Goal: Task Accomplishment & Management: Use online tool/utility

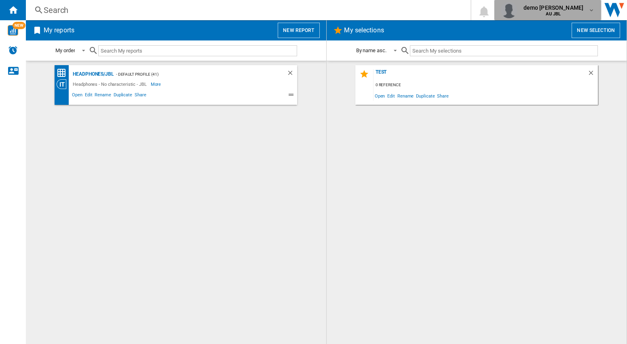
click at [591, 11] on md-icon "button" at bounding box center [591, 10] width 6 height 6
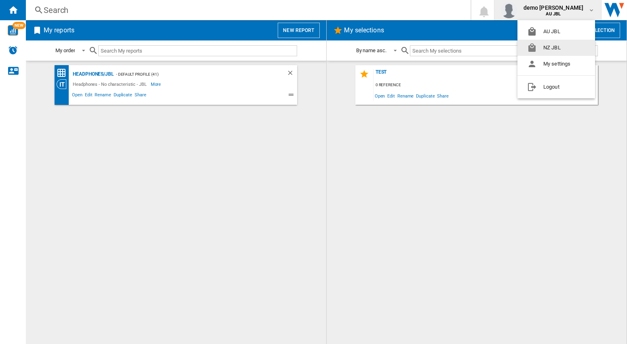
click at [556, 51] on button "NZ JBL" at bounding box center [557, 48] width 78 height 16
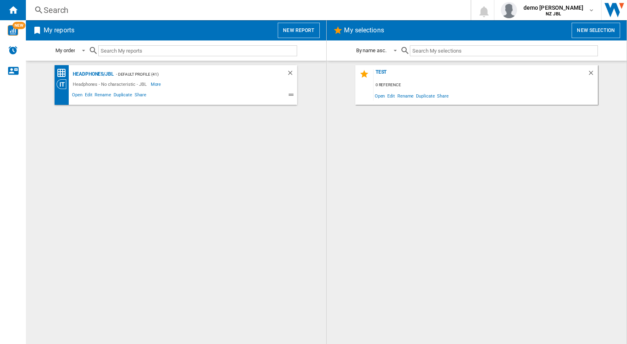
click at [296, 31] on button "New report" at bounding box center [299, 30] width 42 height 15
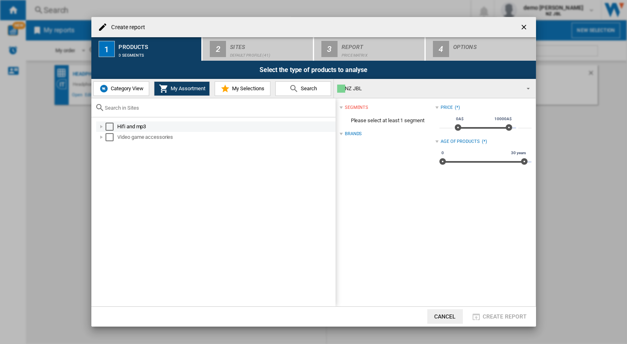
click at [111, 127] on div "Select" at bounding box center [110, 127] width 8 height 8
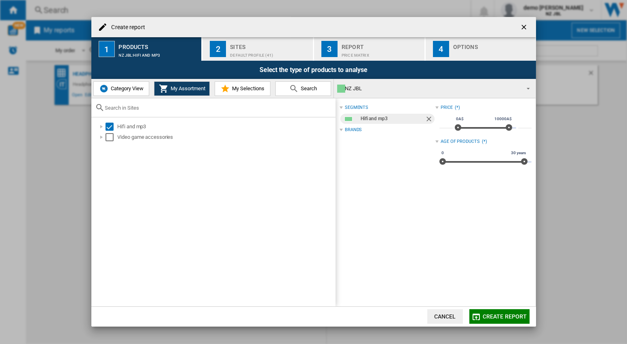
click at [249, 42] on div "Sites" at bounding box center [270, 44] width 80 height 8
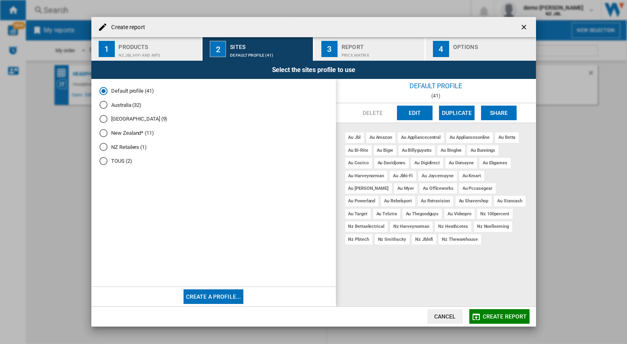
click at [124, 120] on md-radio-button "[GEOGRAPHIC_DATA] (9)" at bounding box center [213, 119] width 228 height 8
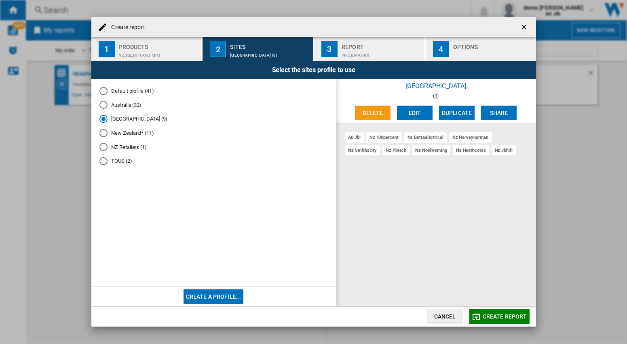
click at [356, 46] on div "Report" at bounding box center [382, 44] width 80 height 8
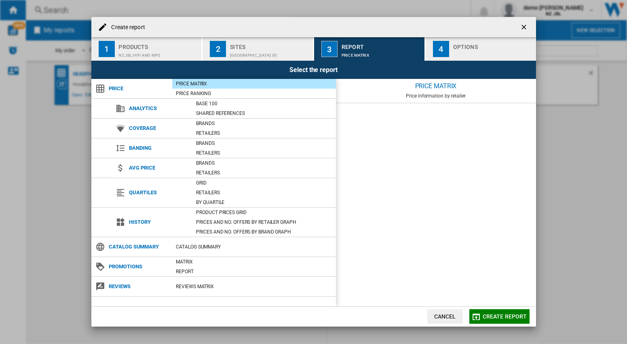
click at [482, 44] on div "Options" at bounding box center [493, 44] width 80 height 8
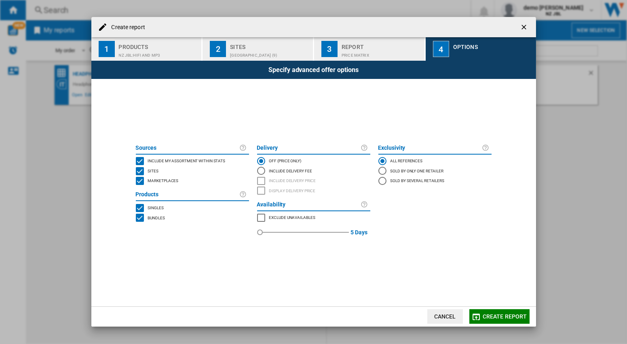
click at [495, 321] on button "Create report" at bounding box center [499, 316] width 60 height 15
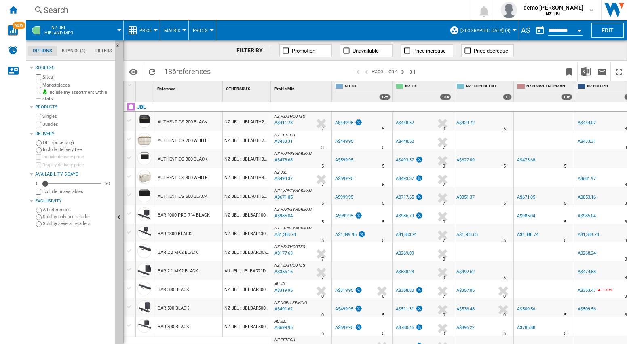
scroll to position [39, 0]
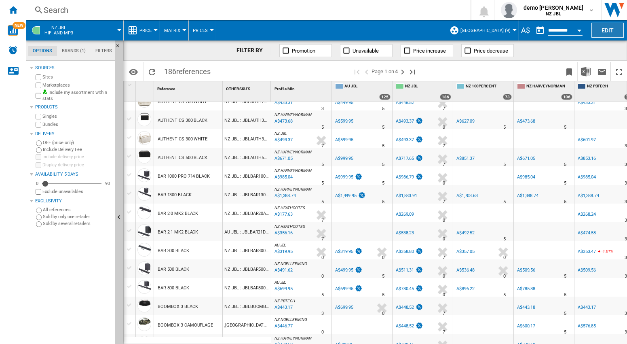
click at [612, 30] on button "Edit" at bounding box center [608, 30] width 32 height 15
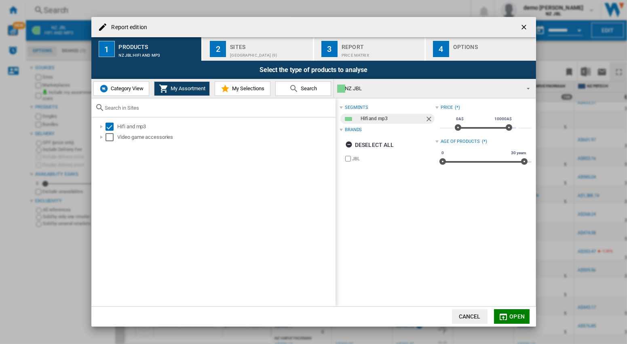
drag, startPoint x: 524, startPoint y: 25, endPoint x: 622, endPoint y: 63, distance: 105.2
click at [525, 25] on ng-md-icon "getI18NText('BUTTONS.CLOSE_DIALOG')" at bounding box center [525, 28] width 10 height 10
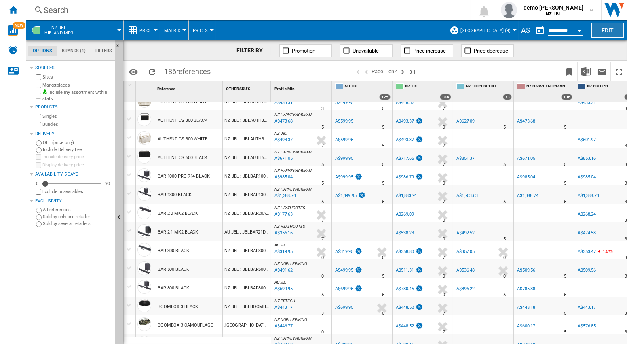
click at [607, 28] on button "Edit" at bounding box center [608, 30] width 32 height 15
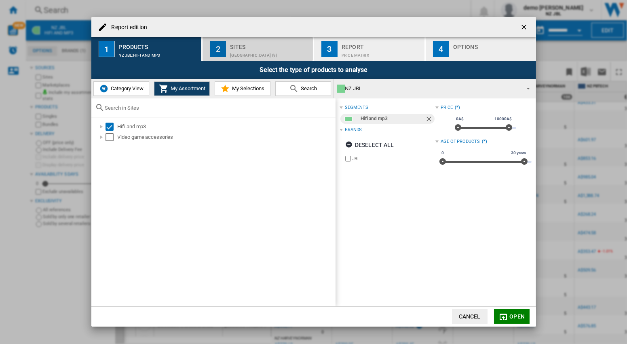
click at [243, 53] on div "[GEOGRAPHIC_DATA] (9)" at bounding box center [270, 53] width 80 height 8
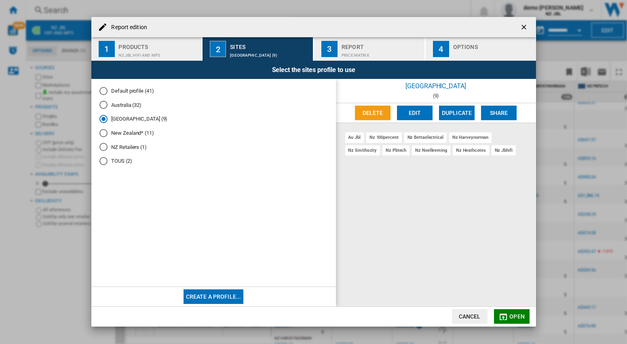
drag, startPoint x: 355, startPoint y: 138, endPoint x: 364, endPoint y: 144, distance: 11.0
click at [355, 138] on div "au jbl" at bounding box center [354, 137] width 19 height 10
click at [359, 138] on div "au jbl" at bounding box center [354, 137] width 19 height 10
click at [409, 114] on button "Edit" at bounding box center [415, 113] width 36 height 15
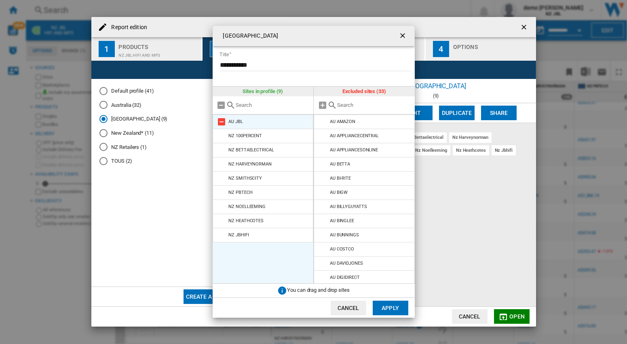
click at [220, 124] on md-icon at bounding box center [222, 122] width 10 height 10
click at [395, 312] on button "Apply" at bounding box center [391, 307] width 36 height 15
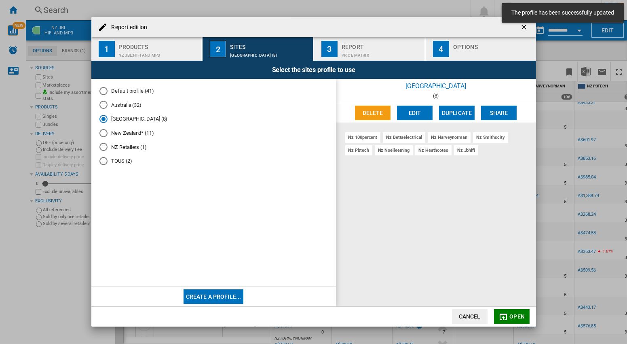
click at [519, 317] on span "Open" at bounding box center [516, 316] width 15 height 6
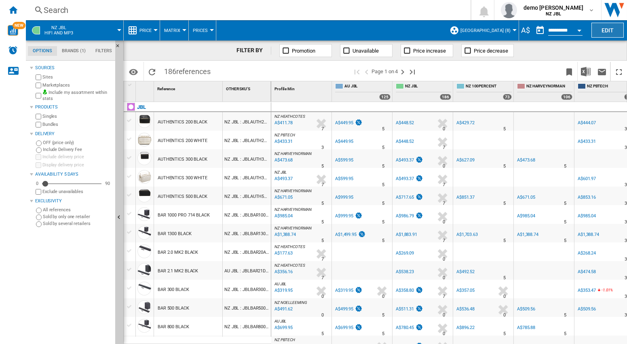
click at [611, 26] on button "Edit" at bounding box center [608, 30] width 32 height 15
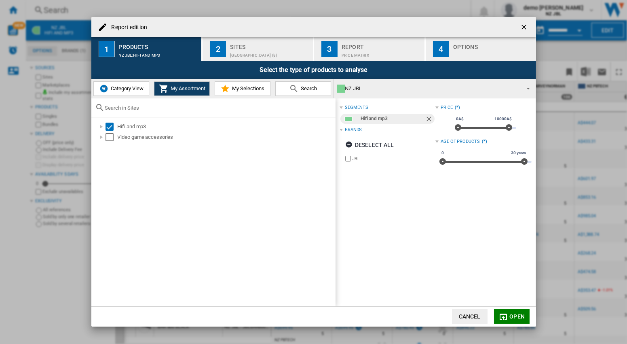
click at [526, 26] on ng-md-icon "getI18NText('BUTTONS.CLOSE_DIALOG')" at bounding box center [525, 28] width 10 height 10
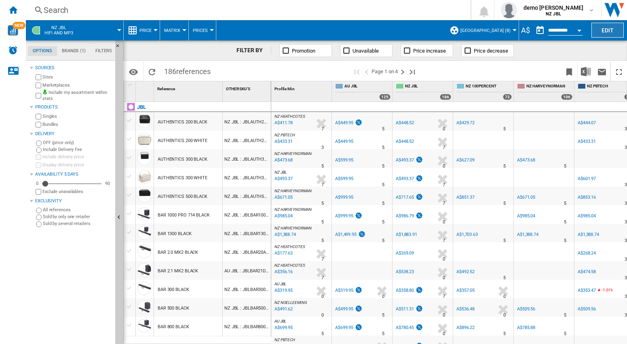
click at [610, 32] on button "Edit" at bounding box center [608, 30] width 32 height 15
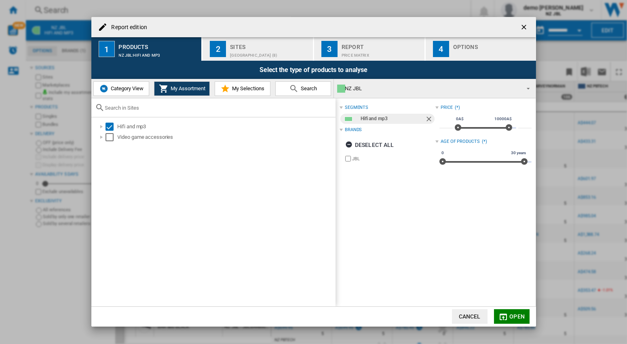
click at [247, 46] on div "Sites" at bounding box center [270, 44] width 80 height 8
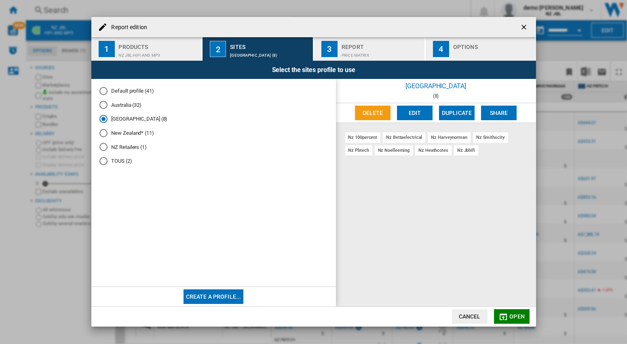
click at [522, 30] on ng-md-icon "getI18NText('BUTTONS.CLOSE_DIALOG')" at bounding box center [525, 28] width 10 height 10
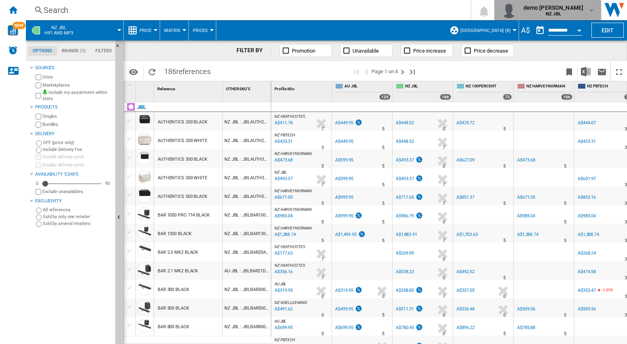
click at [592, 8] on md-icon "button" at bounding box center [591, 10] width 6 height 6
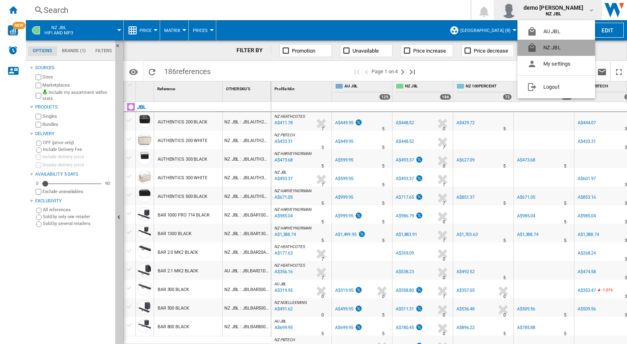
click at [561, 48] on button "NZ JBL" at bounding box center [557, 48] width 78 height 16
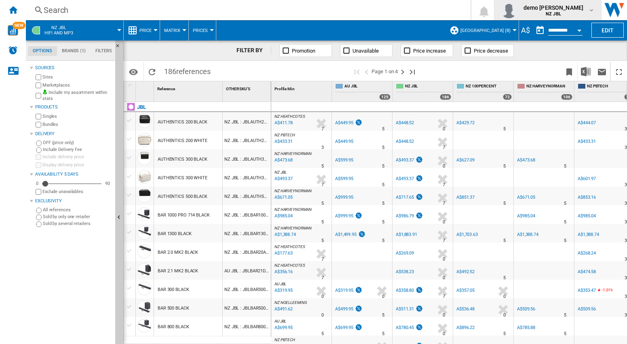
click at [592, 8] on md-icon "button" at bounding box center [591, 10] width 6 height 6
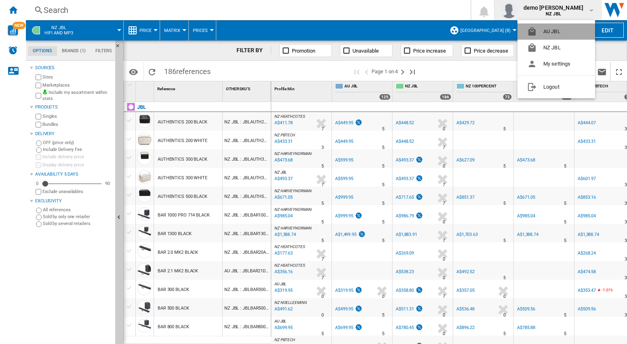
click at [564, 34] on button "AU JBL" at bounding box center [557, 31] width 78 height 16
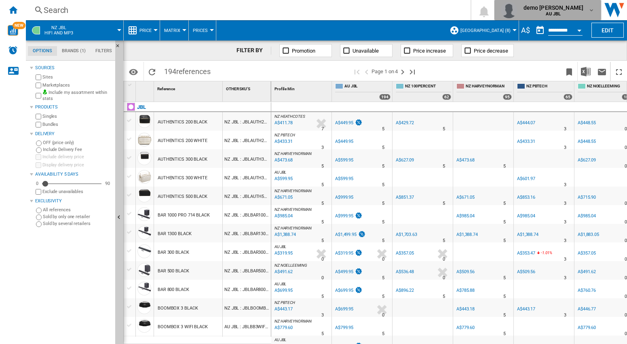
click at [591, 9] on md-icon "button" at bounding box center [591, 10] width 6 height 6
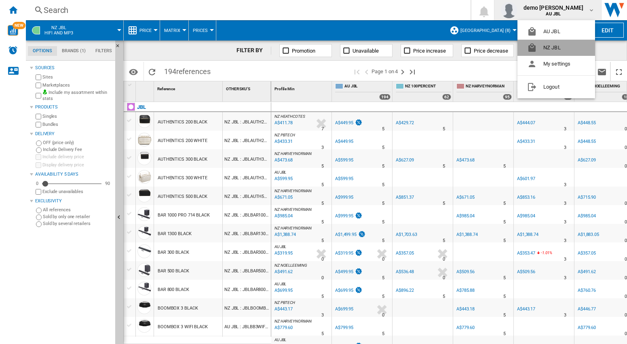
click at [553, 47] on button "NZ JBL" at bounding box center [557, 48] width 78 height 16
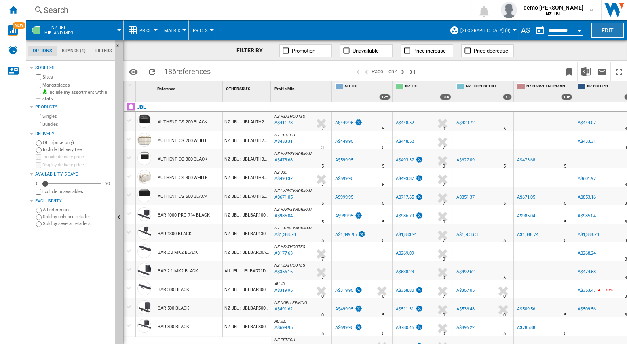
click at [607, 27] on button "Edit" at bounding box center [608, 30] width 32 height 15
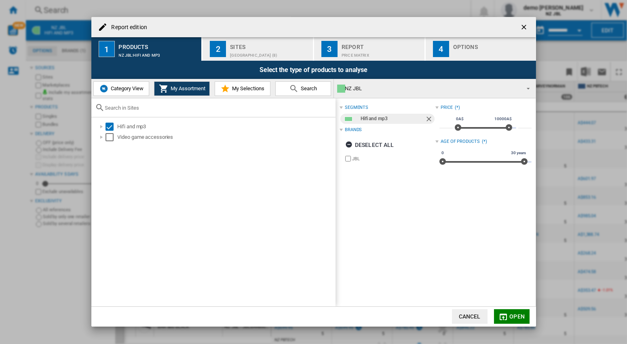
click at [524, 31] on ng-md-icon "getI18NText('BUTTONS.CLOSE_DIALOG')" at bounding box center [525, 28] width 10 height 10
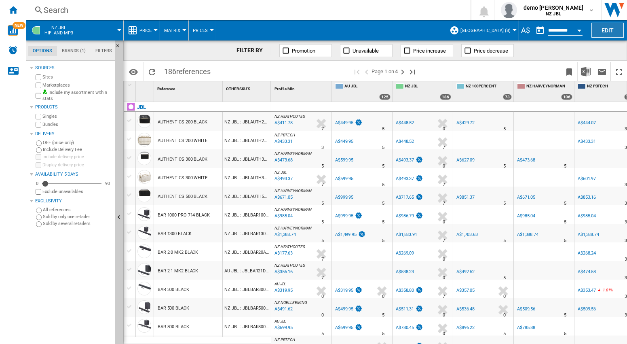
click at [610, 30] on button "Edit" at bounding box center [608, 30] width 32 height 15
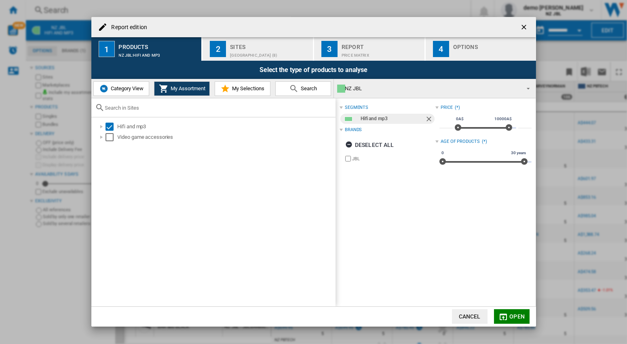
click at [259, 48] on div "Sites" at bounding box center [270, 44] width 80 height 8
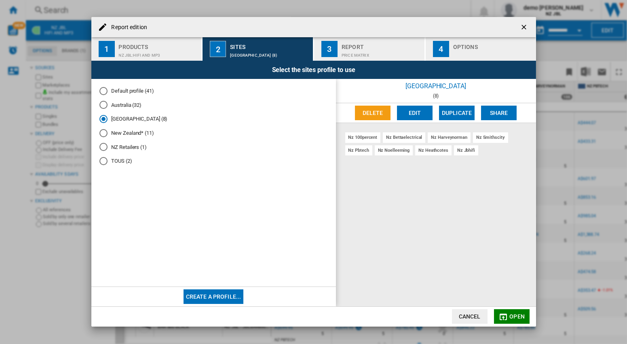
click at [370, 43] on div "Report" at bounding box center [382, 44] width 80 height 8
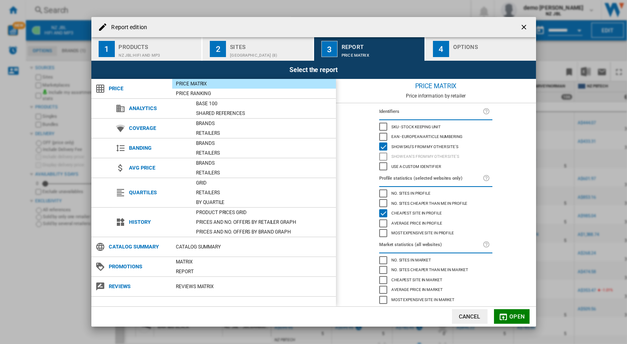
click at [470, 44] on div "Options" at bounding box center [493, 44] width 80 height 8
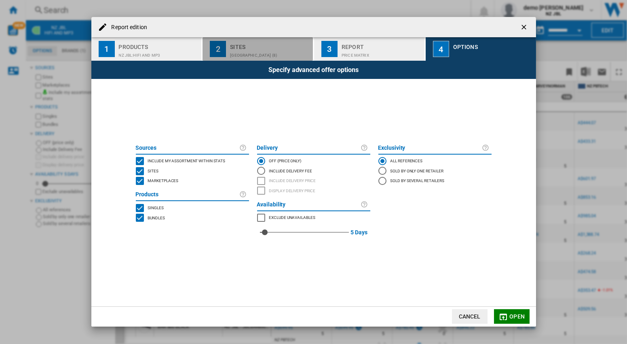
click at [261, 48] on div "Sites" at bounding box center [270, 44] width 80 height 8
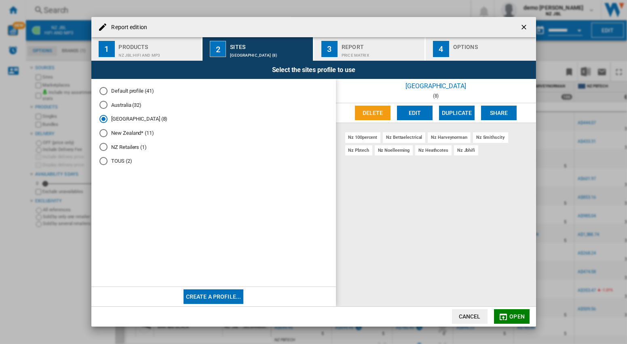
click at [125, 120] on md-radio-button "[GEOGRAPHIC_DATA] (8)" at bounding box center [213, 119] width 228 height 8
click at [415, 115] on button "Edit" at bounding box center [415, 113] width 36 height 15
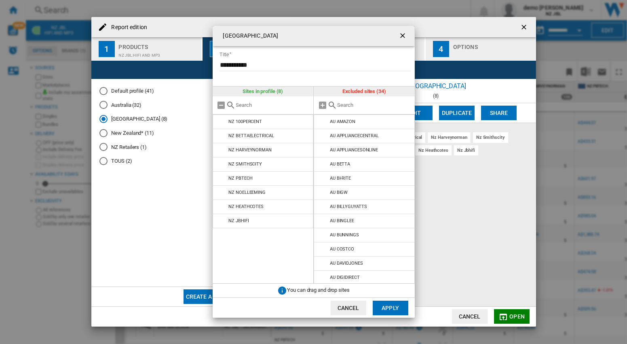
click at [340, 105] on input "New Zealand ..." at bounding box center [374, 105] width 74 height 6
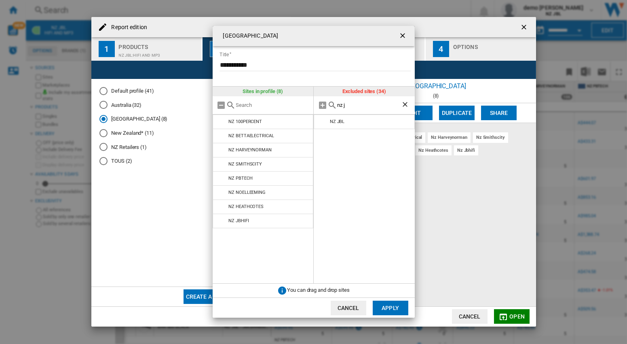
type input "nz j"
click at [523, 27] on div "**********" at bounding box center [313, 171] width 627 height 343
